Goal: Task Accomplishment & Management: Manage account settings

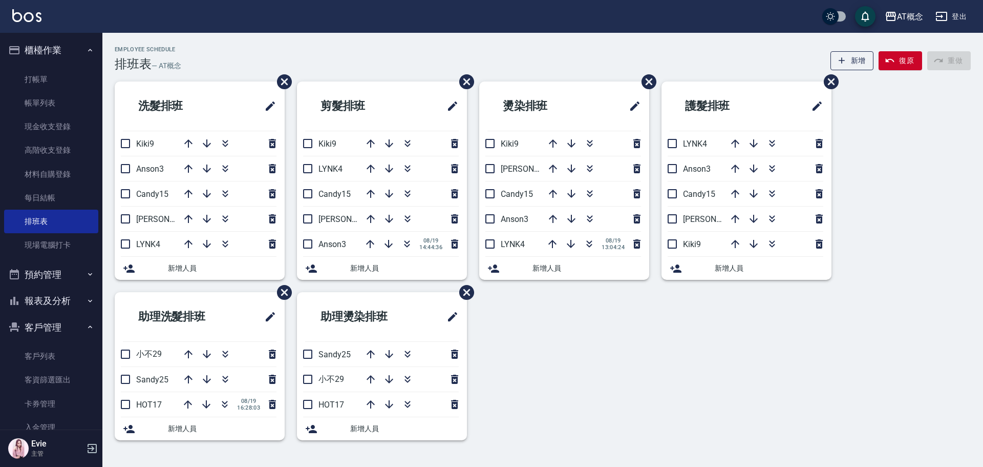
scroll to position [132, 0]
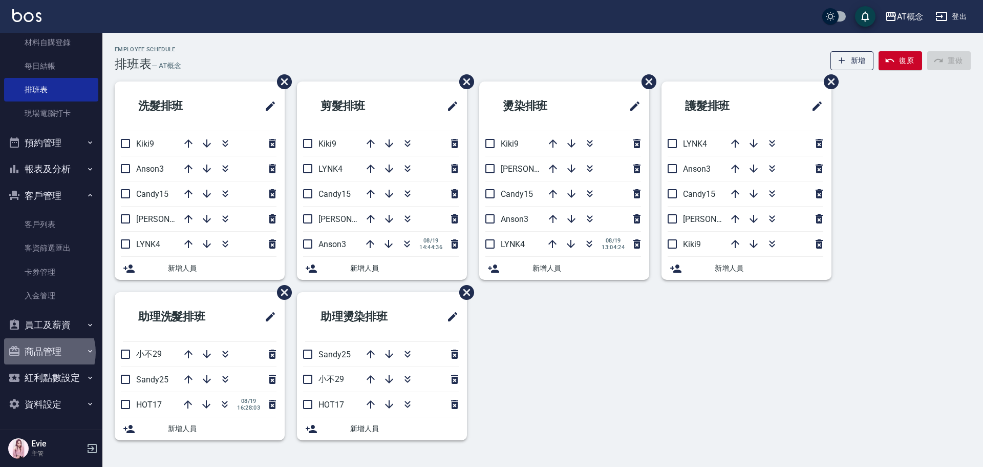
click at [40, 352] on button "商品管理" at bounding box center [51, 351] width 94 height 27
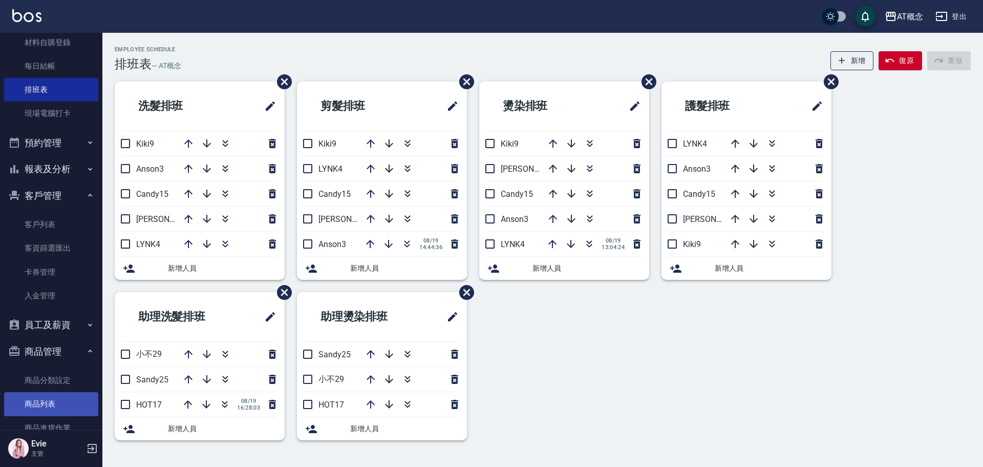
click at [46, 404] on link "商品列表" at bounding box center [51, 404] width 94 height 24
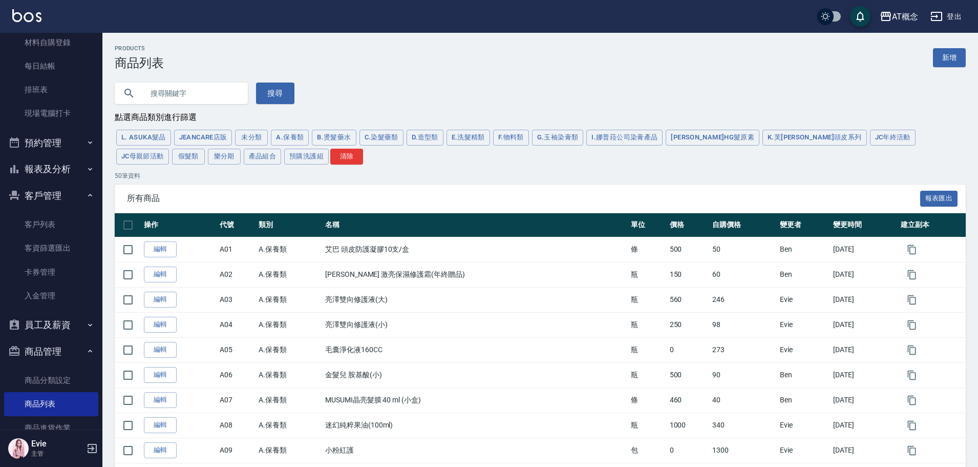
click at [214, 91] on input "text" at bounding box center [191, 93] width 96 height 28
type input "玻尿"
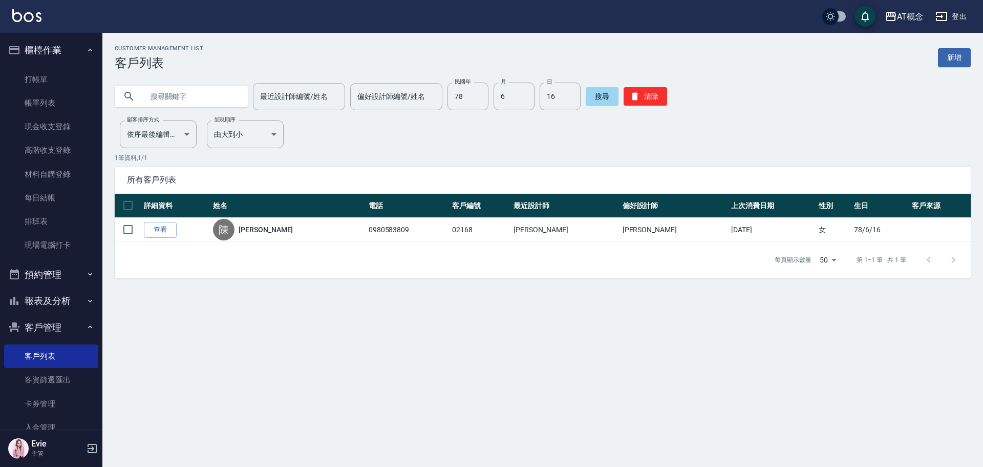
click at [202, 98] on input "text" at bounding box center [191, 96] width 96 height 28
click at [641, 97] on button "清除" at bounding box center [646, 96] width 44 height 18
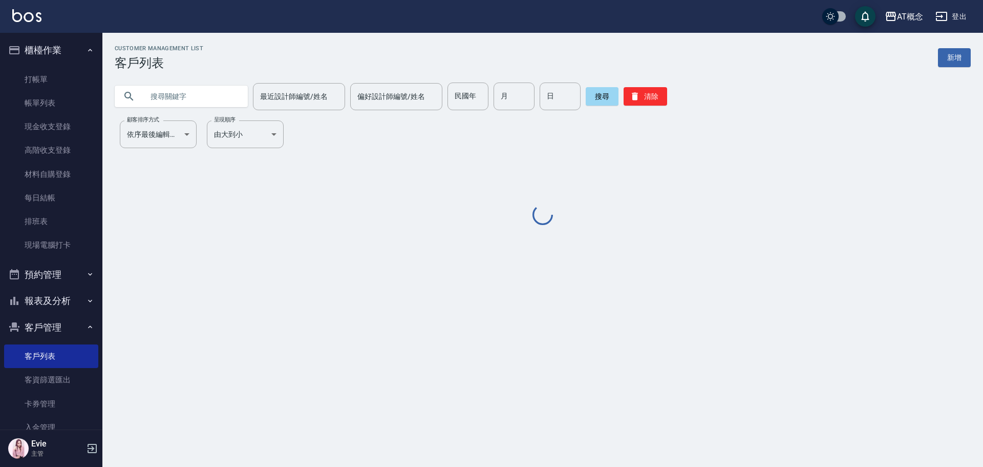
click at [203, 96] on input "text" at bounding box center [191, 96] width 96 height 28
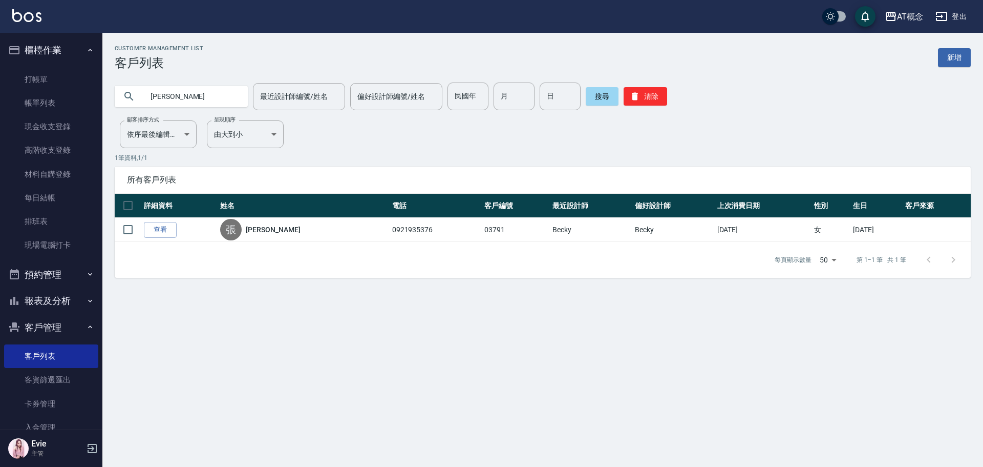
type input "張"
type input "等"
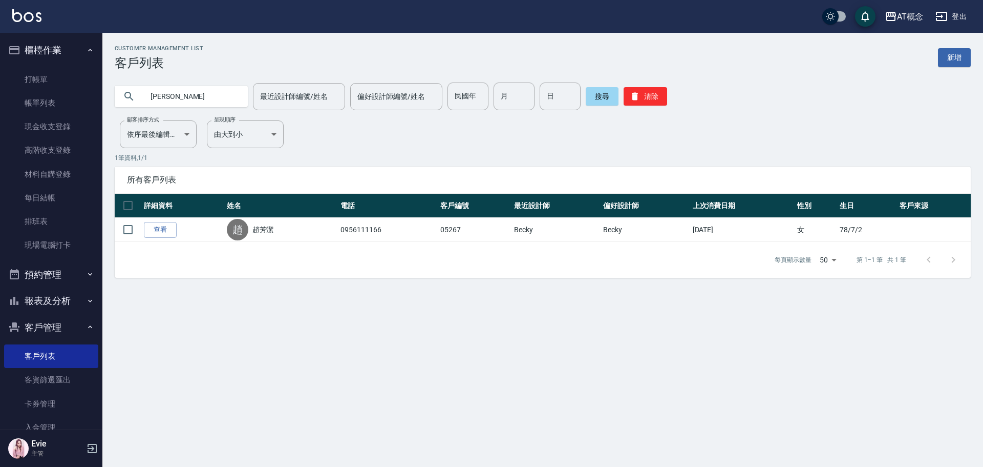
type input "趙"
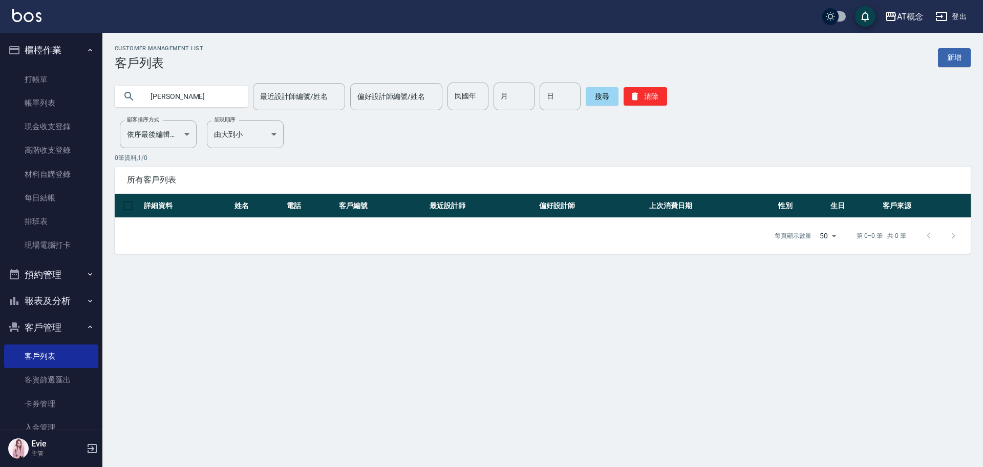
type input "陳"
type input "78"
type input "6"
type input "16"
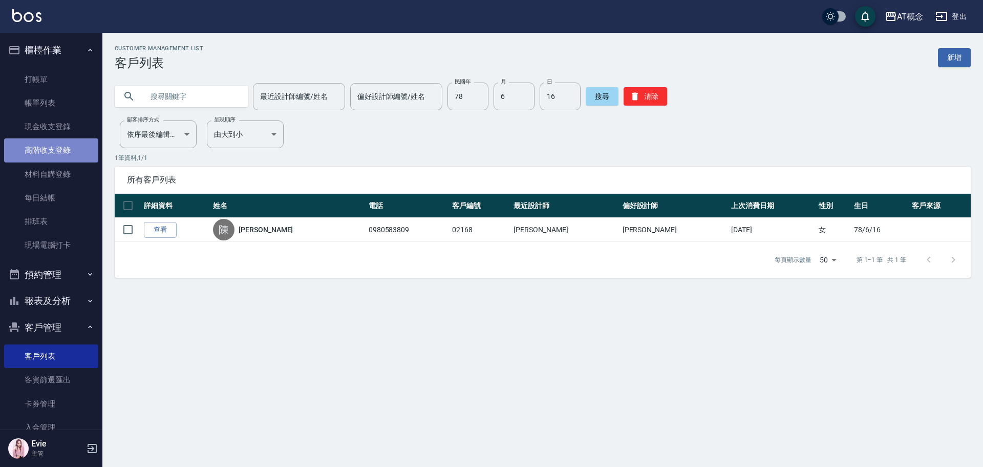
click at [55, 153] on link "高階收支登錄" at bounding box center [51, 150] width 94 height 24
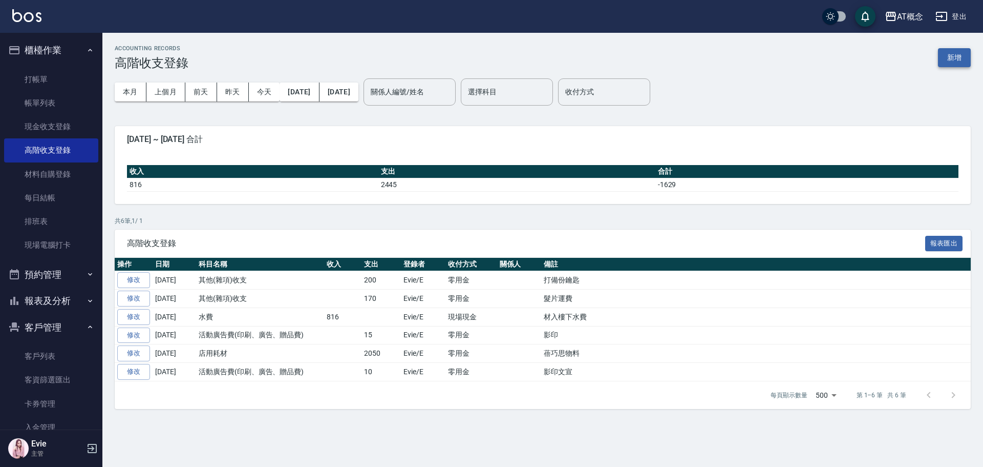
click at [953, 54] on button "新增" at bounding box center [954, 57] width 33 height 19
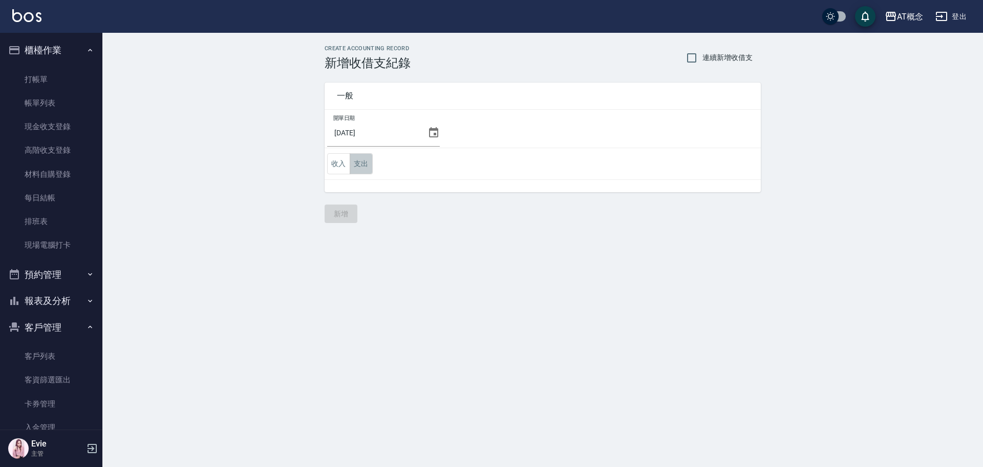
click at [365, 162] on button "支出" at bounding box center [361, 163] width 23 height 21
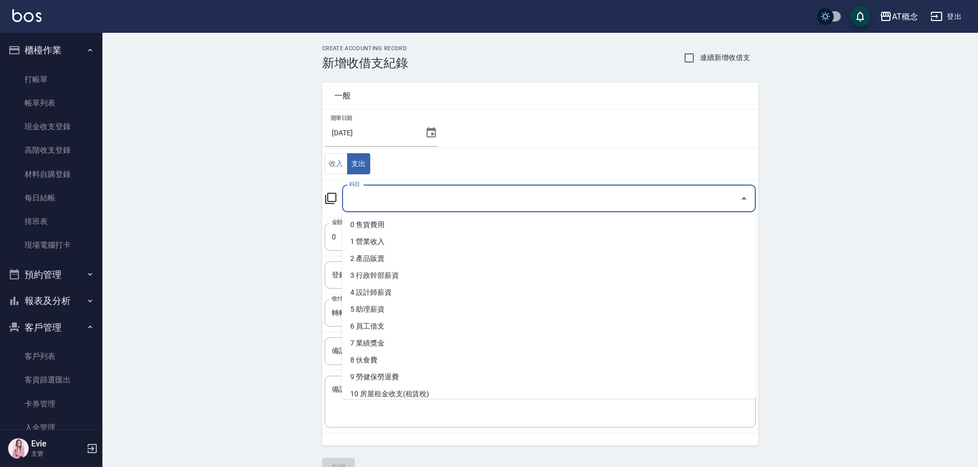
click at [358, 199] on input "科目" at bounding box center [541, 198] width 389 height 18
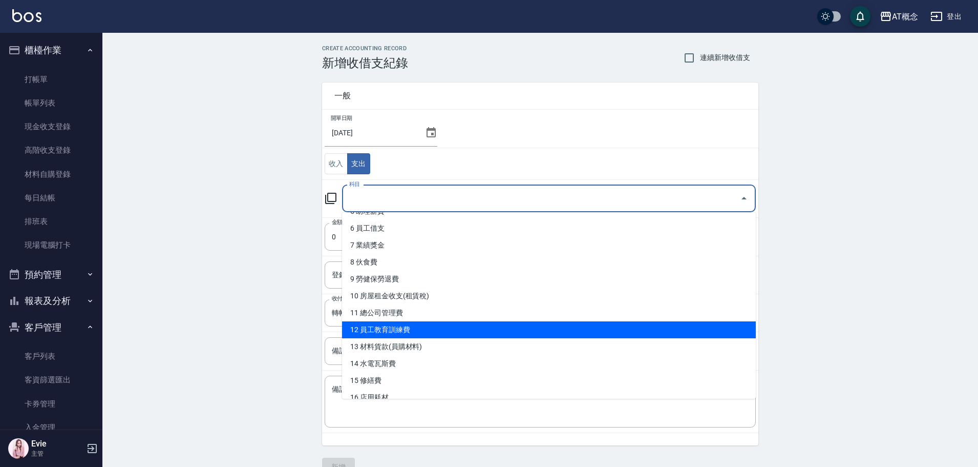
scroll to position [102, 0]
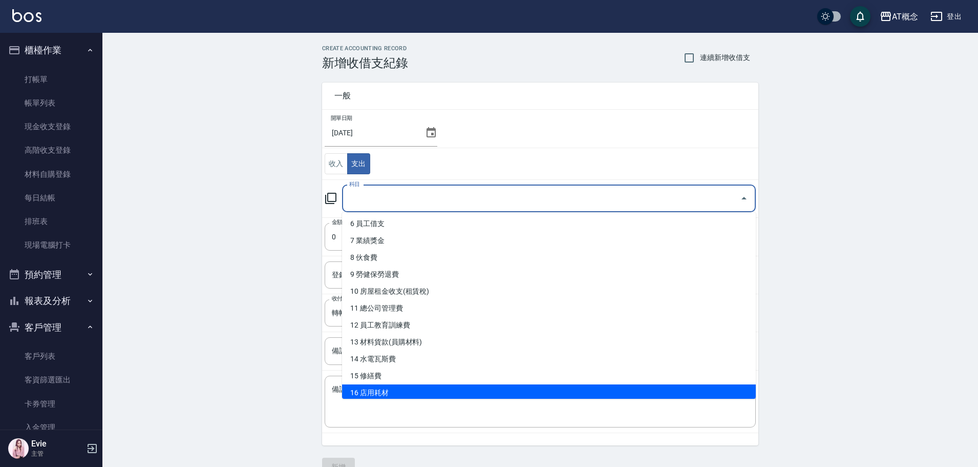
click at [390, 386] on li "16 店用耗材" at bounding box center [549, 392] width 414 height 17
type input "16 店用耗材"
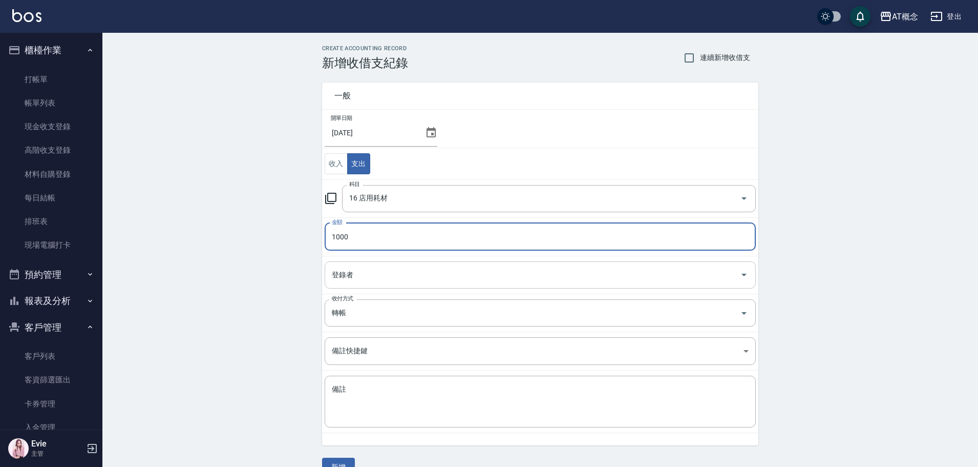
type input "1000"
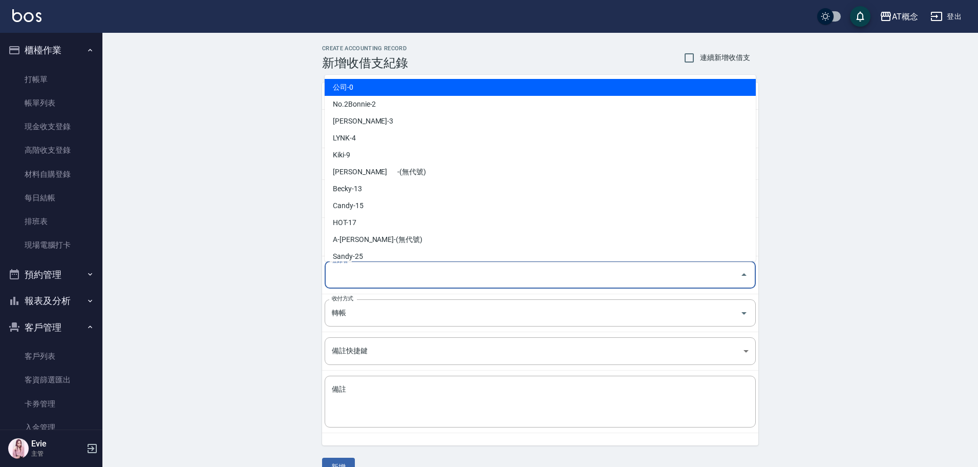
drag, startPoint x: 367, startPoint y: 282, endPoint x: 361, endPoint y: 280, distance: 6.5
click at [366, 281] on input "登錄者" at bounding box center [532, 275] width 407 height 18
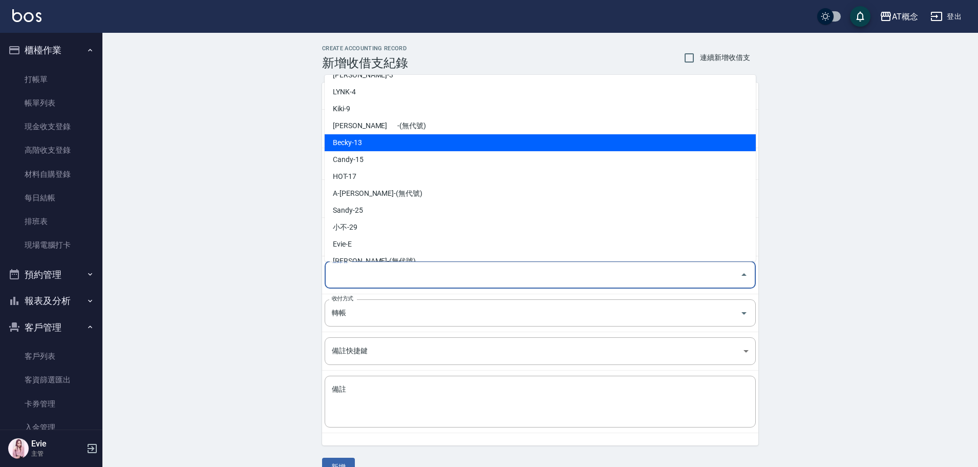
scroll to position [92, 0]
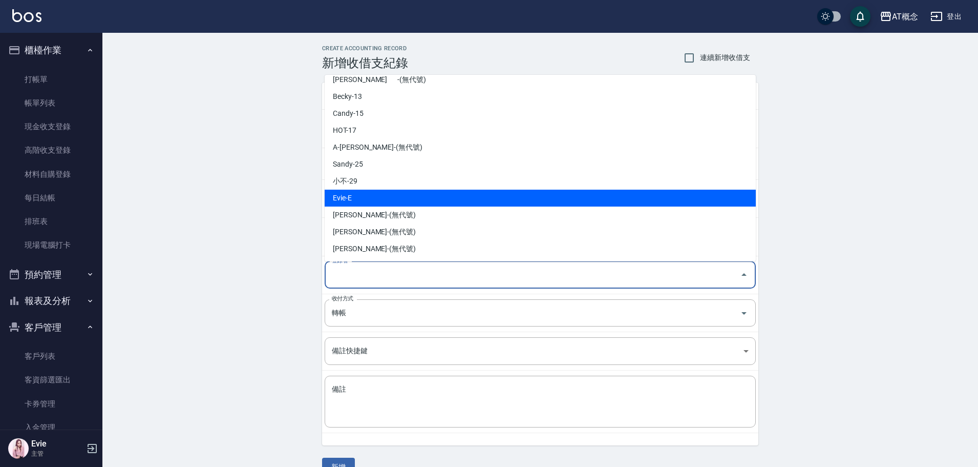
click at [366, 200] on li "Evie-E" at bounding box center [540, 197] width 431 height 17
type input "Evie-E"
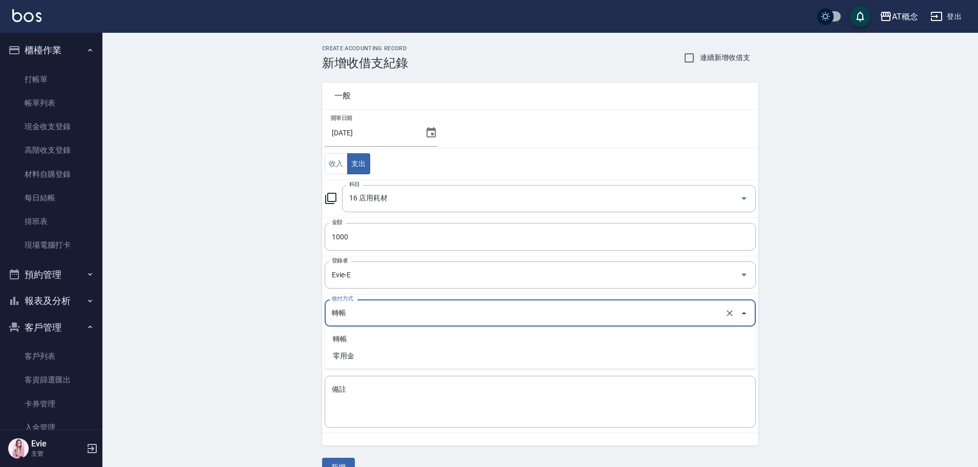
click at [354, 316] on input "轉帳" at bounding box center [525, 313] width 393 height 18
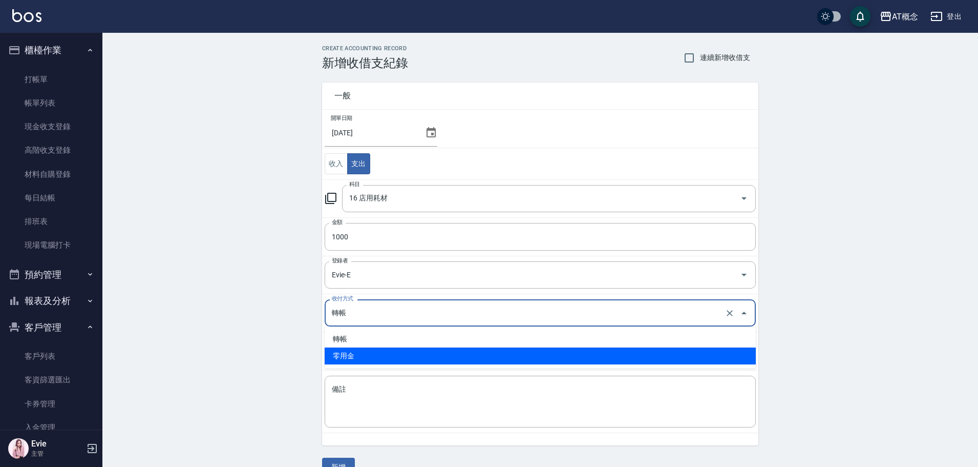
click at [353, 355] on li "零用金" at bounding box center [540, 355] width 431 height 17
type input "零用金"
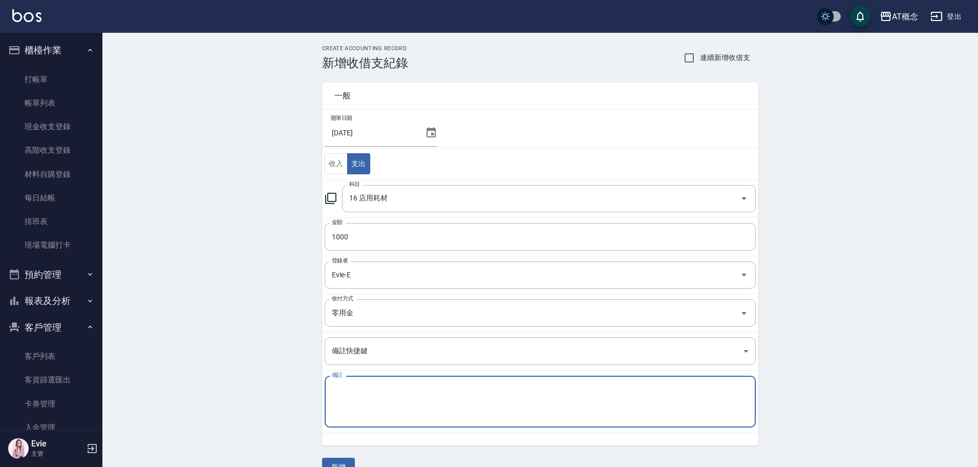
click at [370, 396] on textarea "備註" at bounding box center [540, 401] width 417 height 35
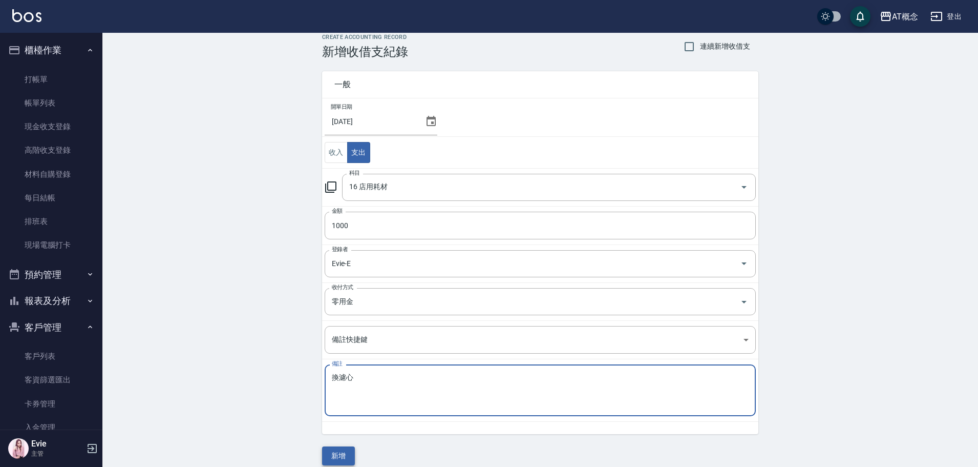
scroll to position [22, 0]
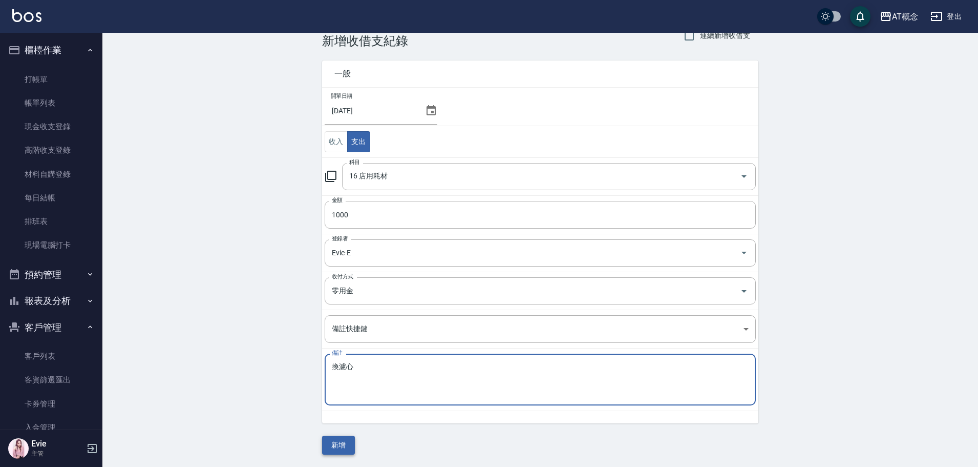
type textarea "換濾心"
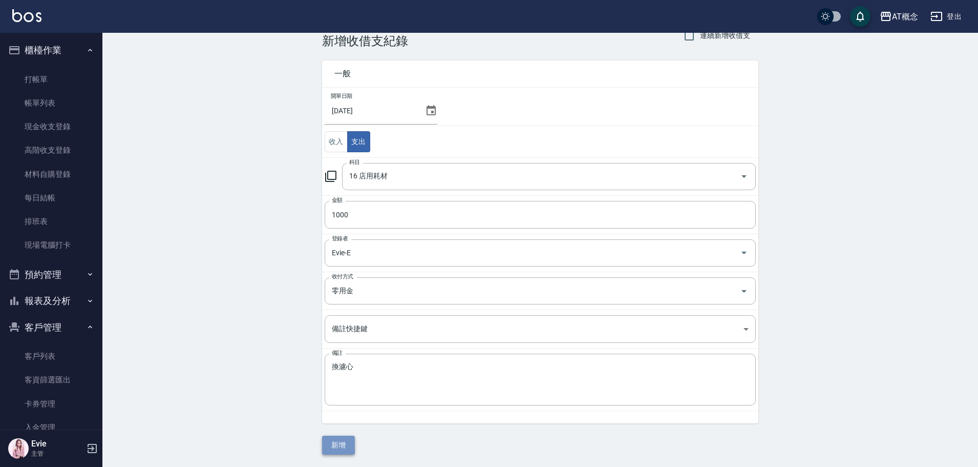
click at [337, 441] on button "新增" at bounding box center [338, 444] width 33 height 19
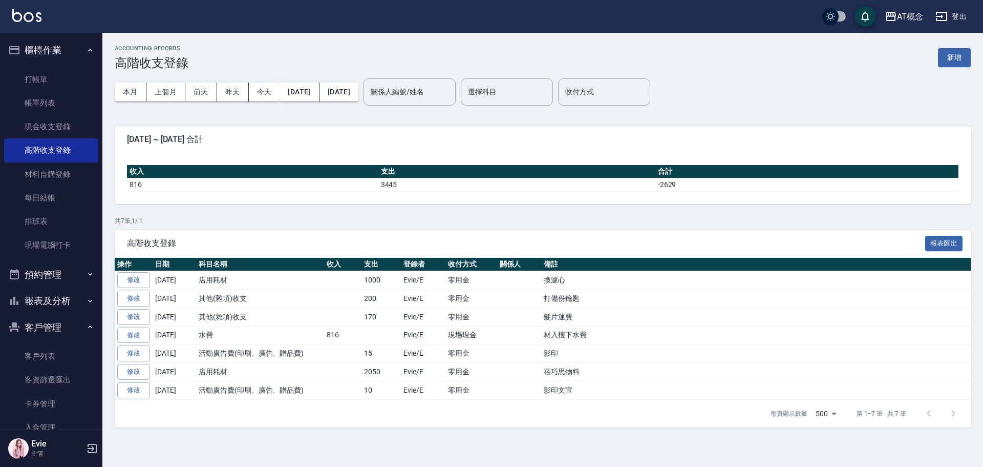
drag, startPoint x: 56, startPoint y: 351, endPoint x: 61, endPoint y: 339, distance: 12.6
click at [56, 351] on link "客戶列表" at bounding box center [51, 356] width 94 height 24
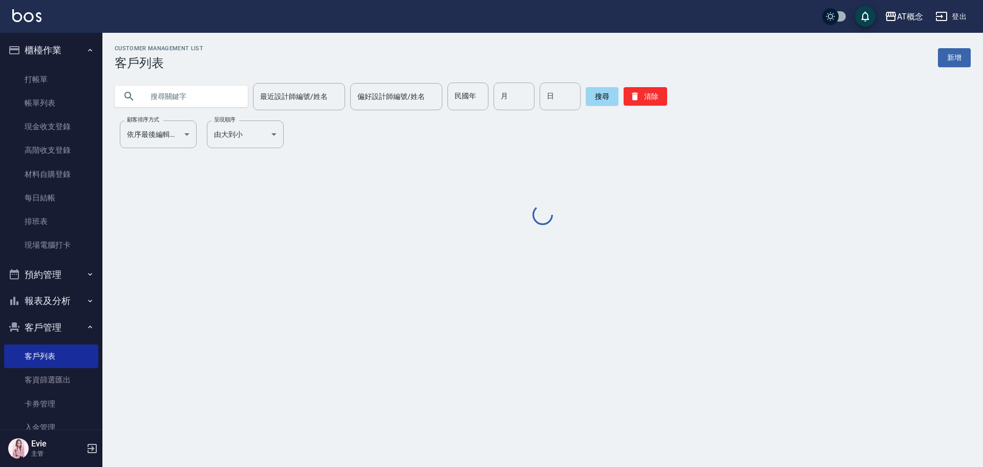
click at [181, 93] on input "text" at bounding box center [191, 96] width 96 height 28
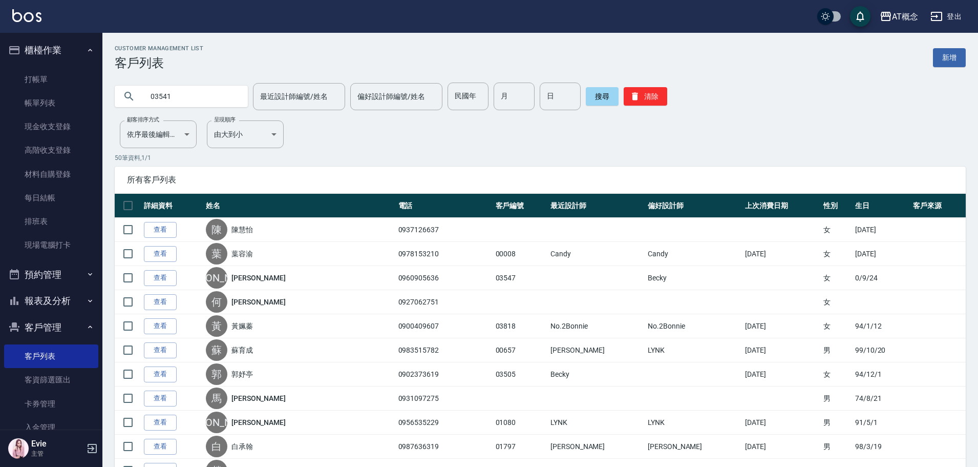
type input "03541"
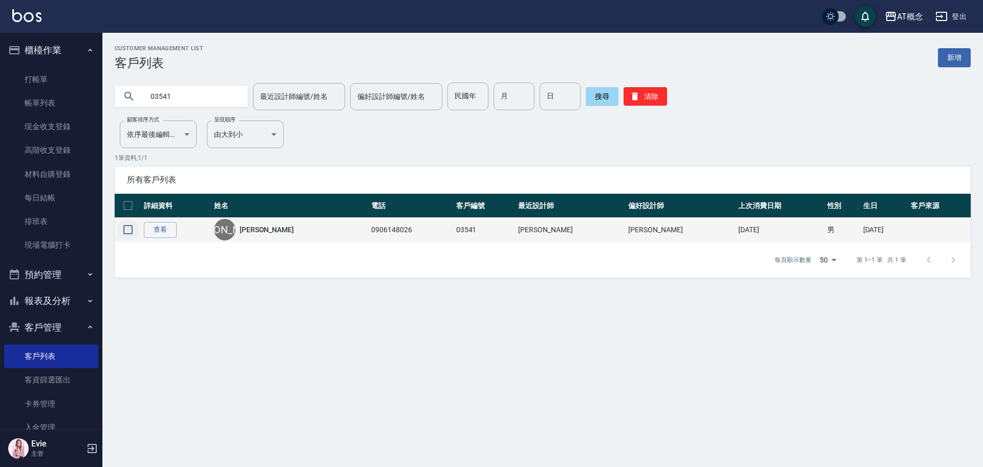
click at [128, 226] on input "checkbox" at bounding box center [128, 230] width 22 height 22
checkbox input "true"
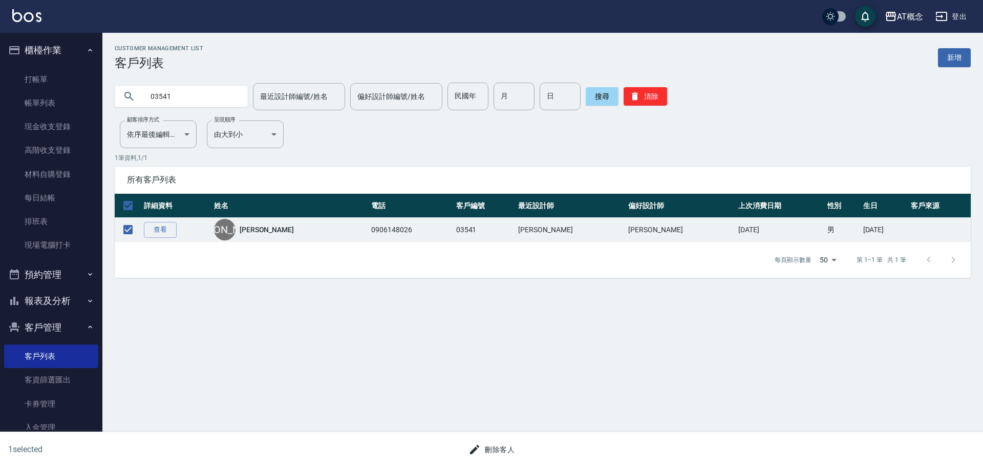
click at [485, 443] on button "刪除客人" at bounding box center [491, 449] width 54 height 19
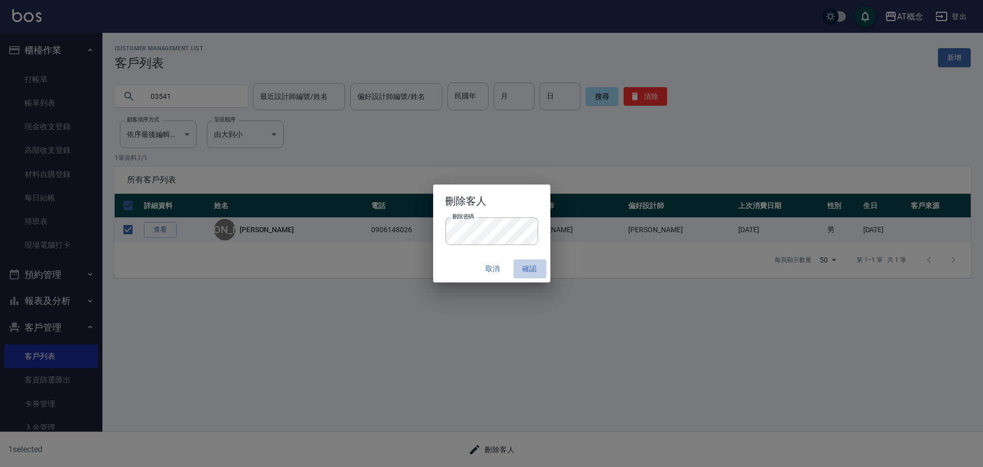
click at [531, 269] on button "確認" at bounding box center [530, 268] width 33 height 19
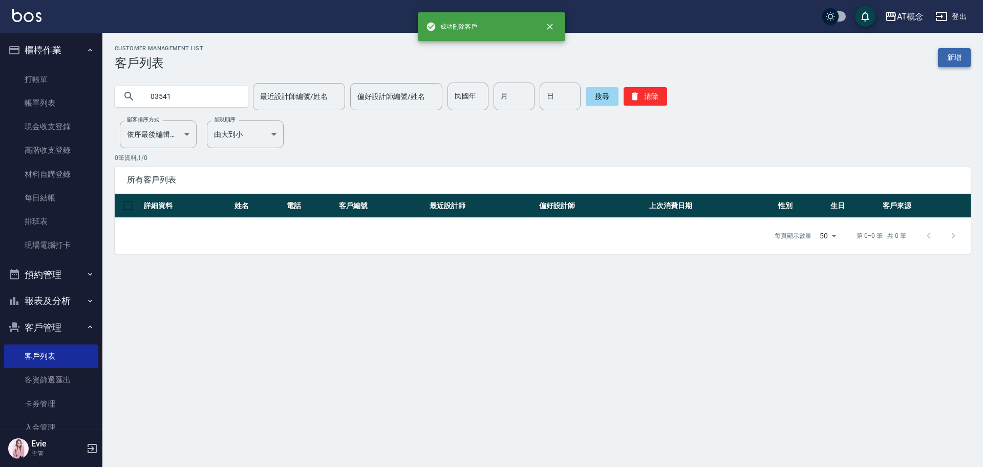
click at [946, 61] on link "新增" at bounding box center [954, 57] width 33 height 19
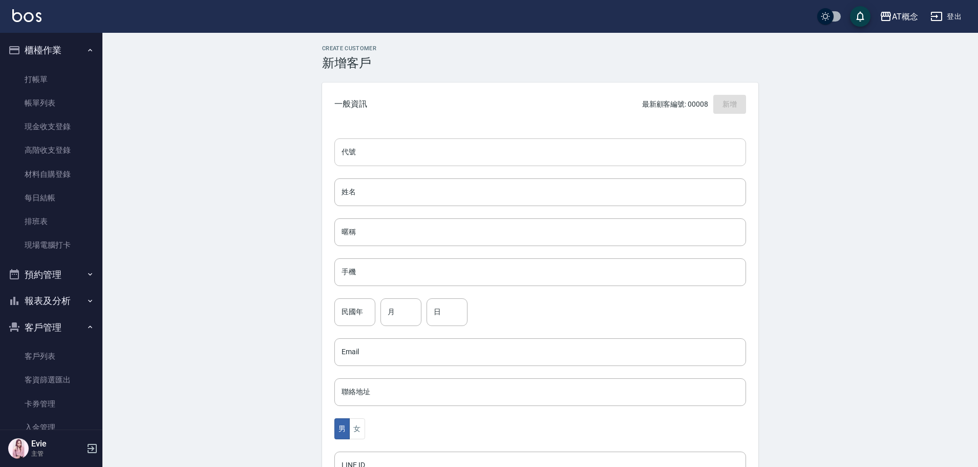
click at [440, 150] on input "代號" at bounding box center [540, 152] width 412 height 28
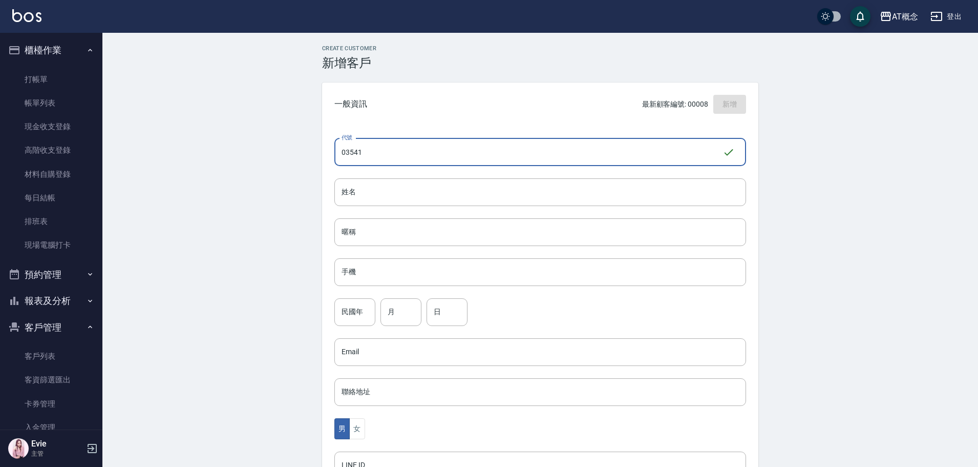
type input "03541"
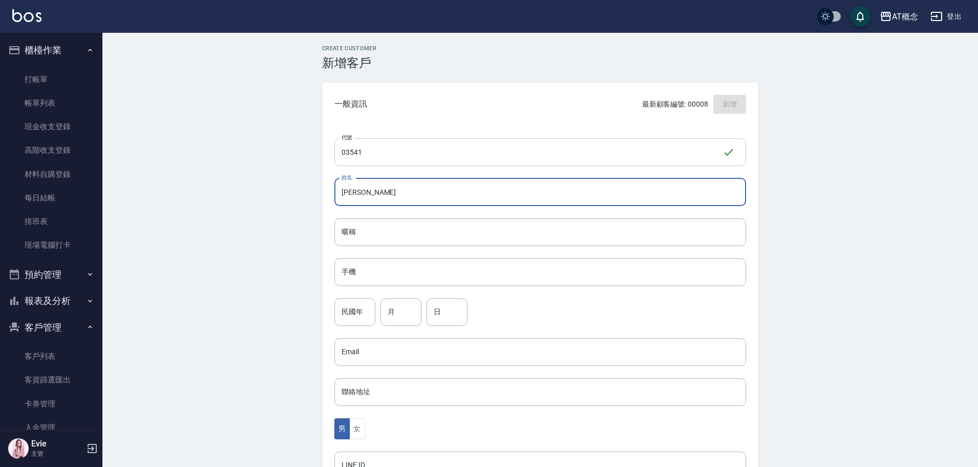
type input "陳亞沂"
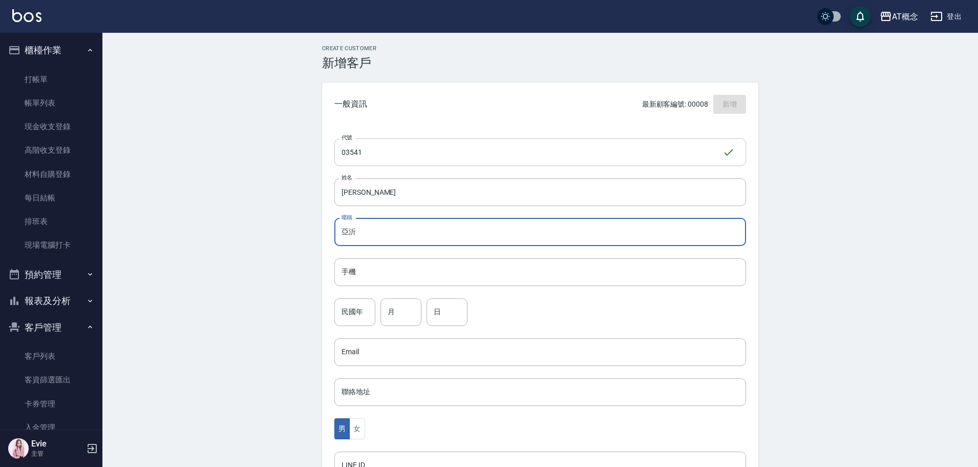
type input "亞沂"
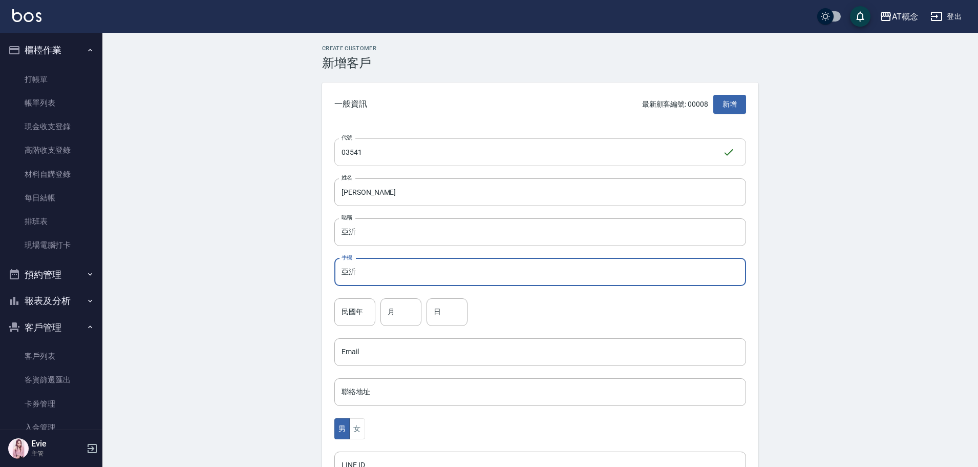
type input "亞沂"
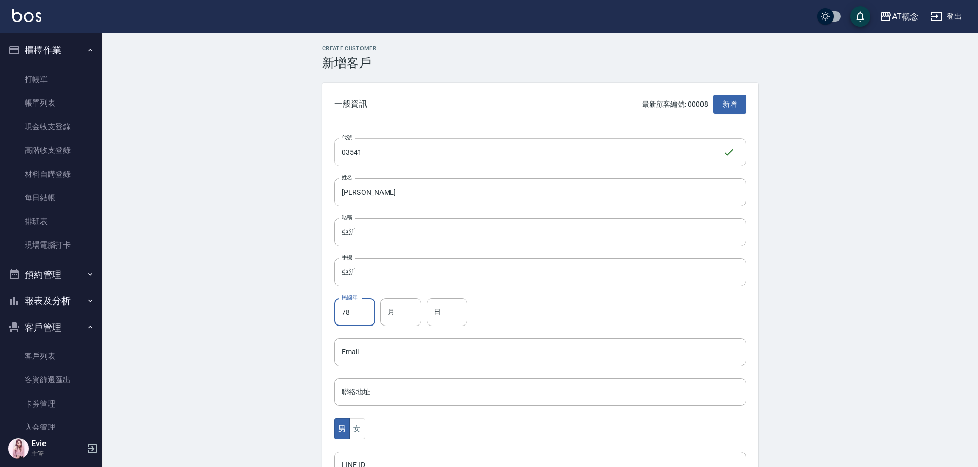
type input "78"
type input "6"
type input "16"
drag, startPoint x: 351, startPoint y: 428, endPoint x: 352, endPoint y: 418, distance: 9.8
click at [351, 425] on button "女" at bounding box center [356, 428] width 15 height 21
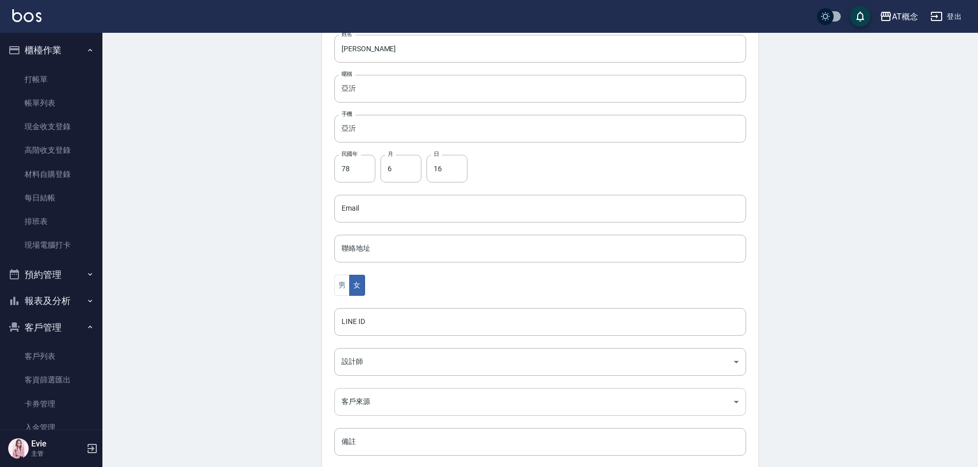
scroll to position [200, 0]
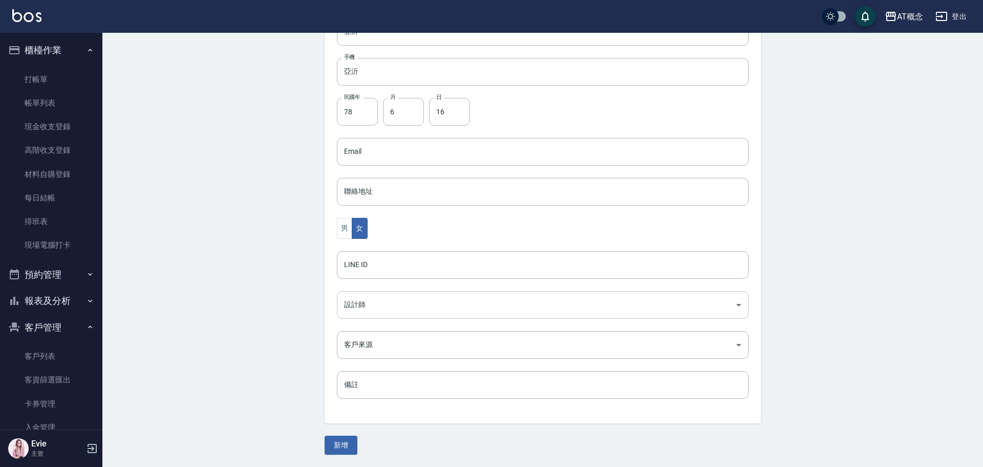
click at [364, 310] on body "AT概念 登出 櫃檯作業 打帳單 帳單列表 現金收支登錄 高階收支登錄 材料自購登錄 每日結帳 排班表 現場電腦打卡 預約管理 預約管理 單日預約紀錄 單週預…" at bounding box center [491, 133] width 983 height 667
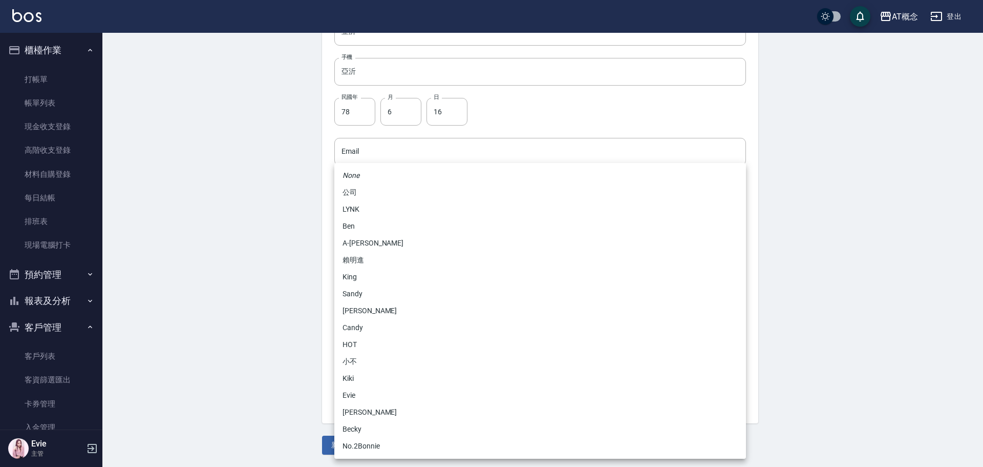
click at [365, 412] on li "安森Anson" at bounding box center [540, 412] width 412 height 17
type input "6d66dedd-d7e3-492f-8c05-f4e40e3a1c36"
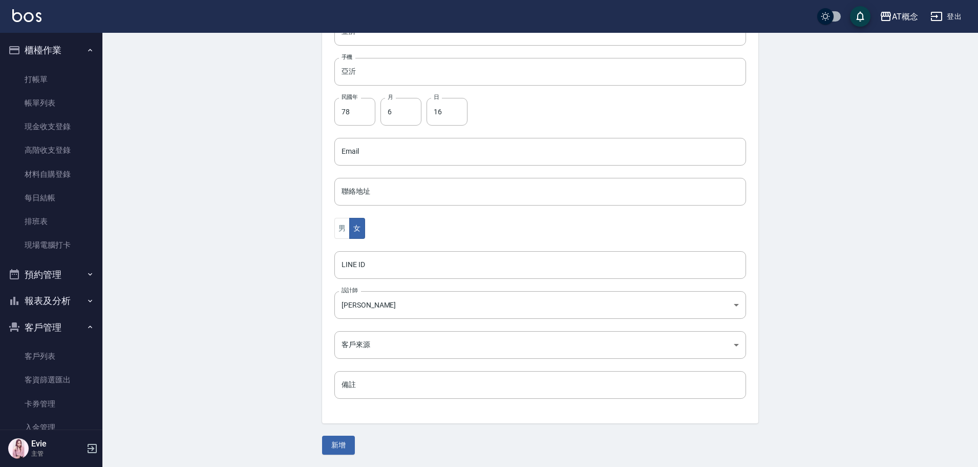
click at [345, 445] on button "新增" at bounding box center [338, 444] width 33 height 19
